Goal: Task Accomplishment & Management: Manage account settings

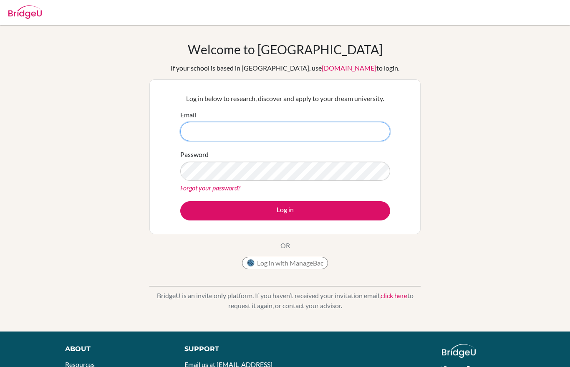
click at [298, 132] on input "Email" at bounding box center [285, 131] width 210 height 19
click at [291, 258] on button "Log in with ManageBac" at bounding box center [285, 263] width 86 height 13
click at [193, 135] on input "Email" at bounding box center [285, 131] width 210 height 19
type input "kashika.lakhani@gmail.com"
click at [295, 257] on button "Log in with ManageBac" at bounding box center [285, 263] width 86 height 13
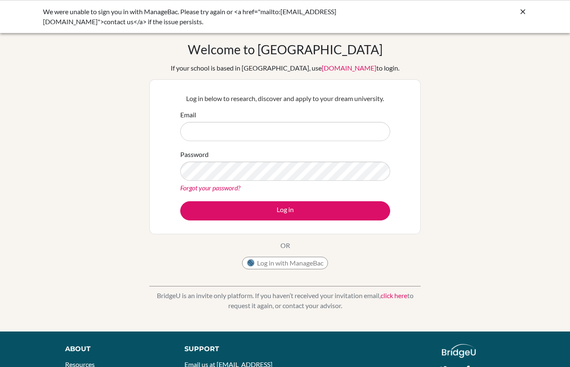
click at [283, 139] on input "Email" at bounding box center [285, 131] width 210 height 19
click at [228, 189] on link "Forgot your password?" at bounding box center [210, 188] width 60 height 8
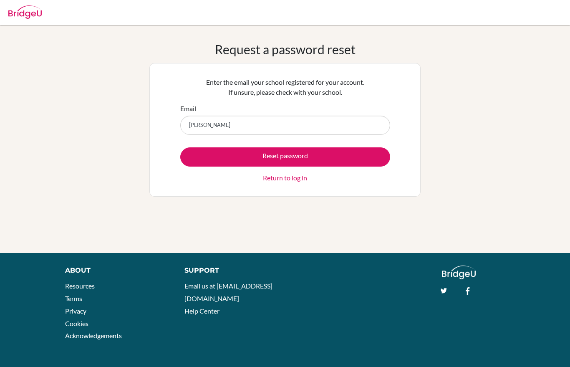
type input "kashika.lakhani@gmail.com"
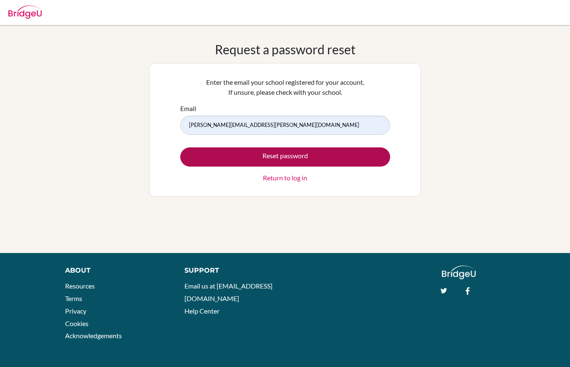
click at [209, 157] on button "Reset password" at bounding box center [285, 156] width 210 height 19
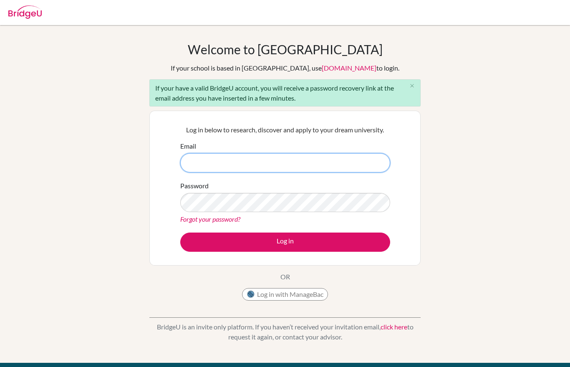
click at [227, 166] on input "Email" at bounding box center [285, 162] width 210 height 19
type input "[PERSON_NAME]."
